Goal: Task Accomplishment & Management: Use online tool/utility

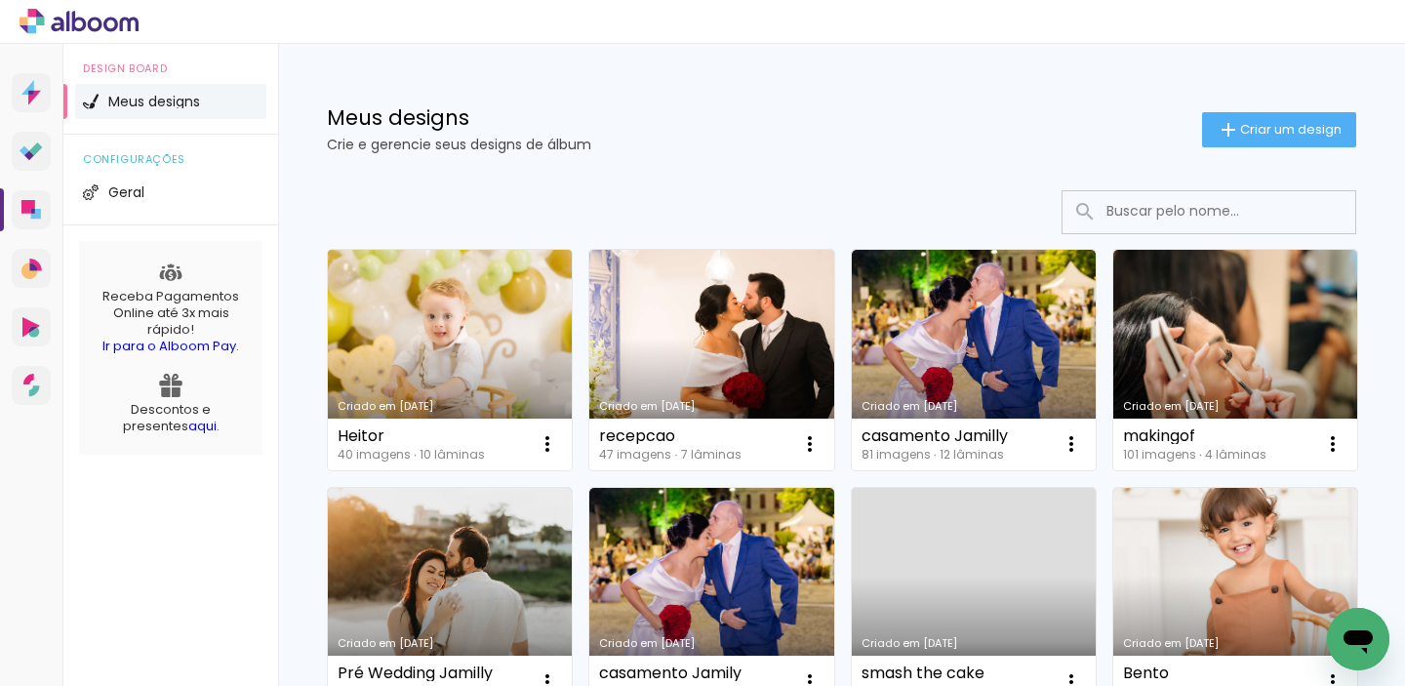
click at [399, 339] on link "Criado em [DATE]" at bounding box center [450, 360] width 244 height 221
click at [463, 277] on link "Criado em [DATE]" at bounding box center [450, 360] width 244 height 221
